Goal: Find specific page/section: Find specific page/section

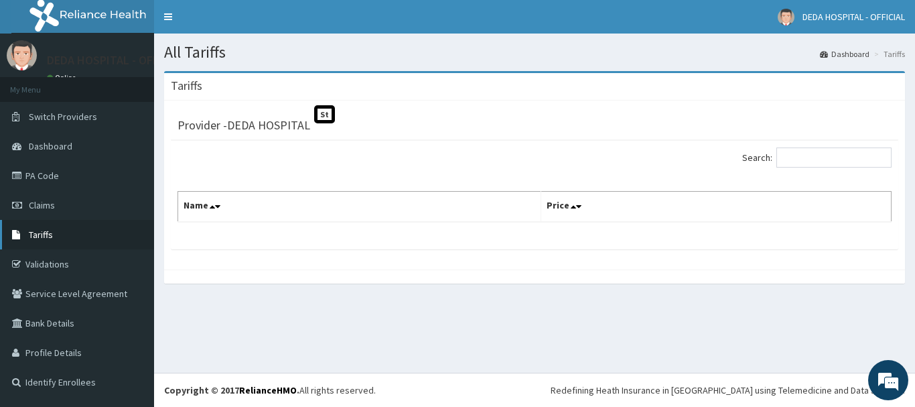
click at [56, 233] on link "Tariffs" at bounding box center [77, 234] width 154 height 29
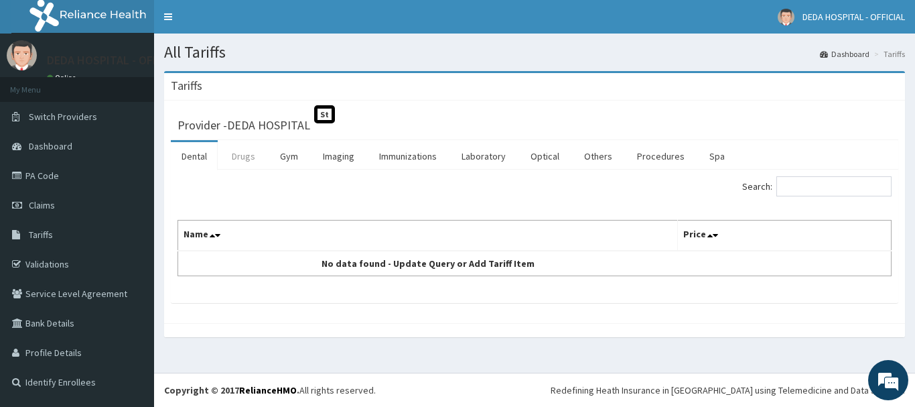
click at [232, 161] on link "Drugs" at bounding box center [243, 156] width 45 height 28
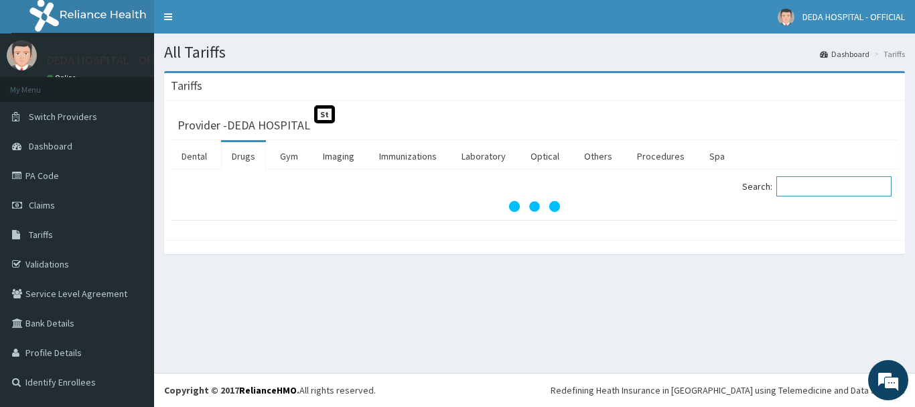
click at [810, 190] on input "Search:" at bounding box center [833, 186] width 115 height 20
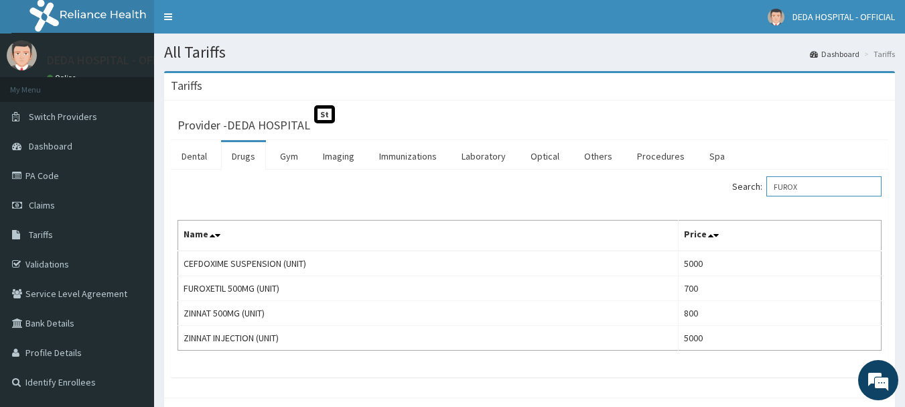
type input "FUROX"
